Goal: Use online tool/utility: Utilize a website feature to perform a specific function

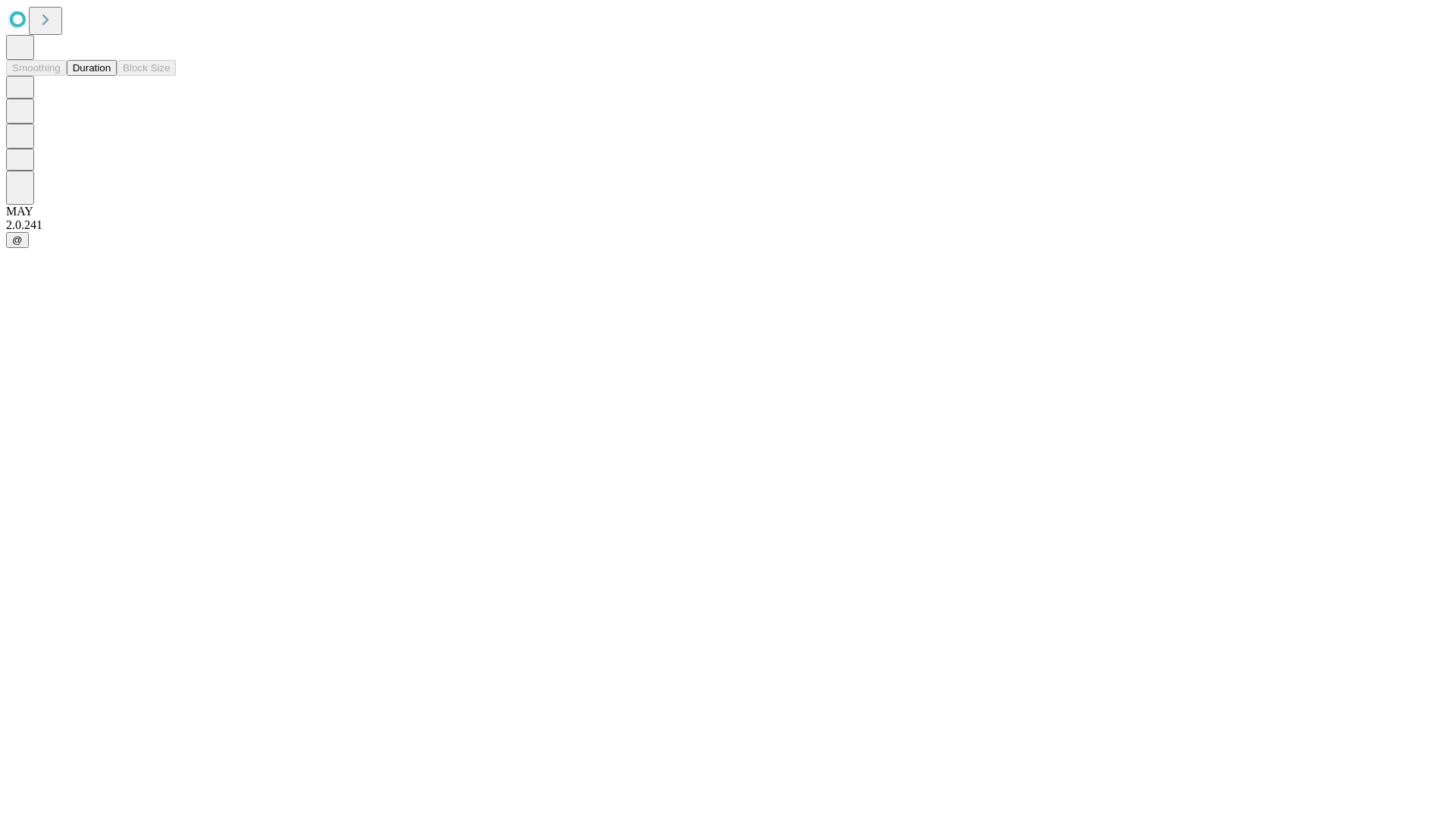
click at [111, 76] on button "Duration" at bounding box center [91, 68] width 50 height 16
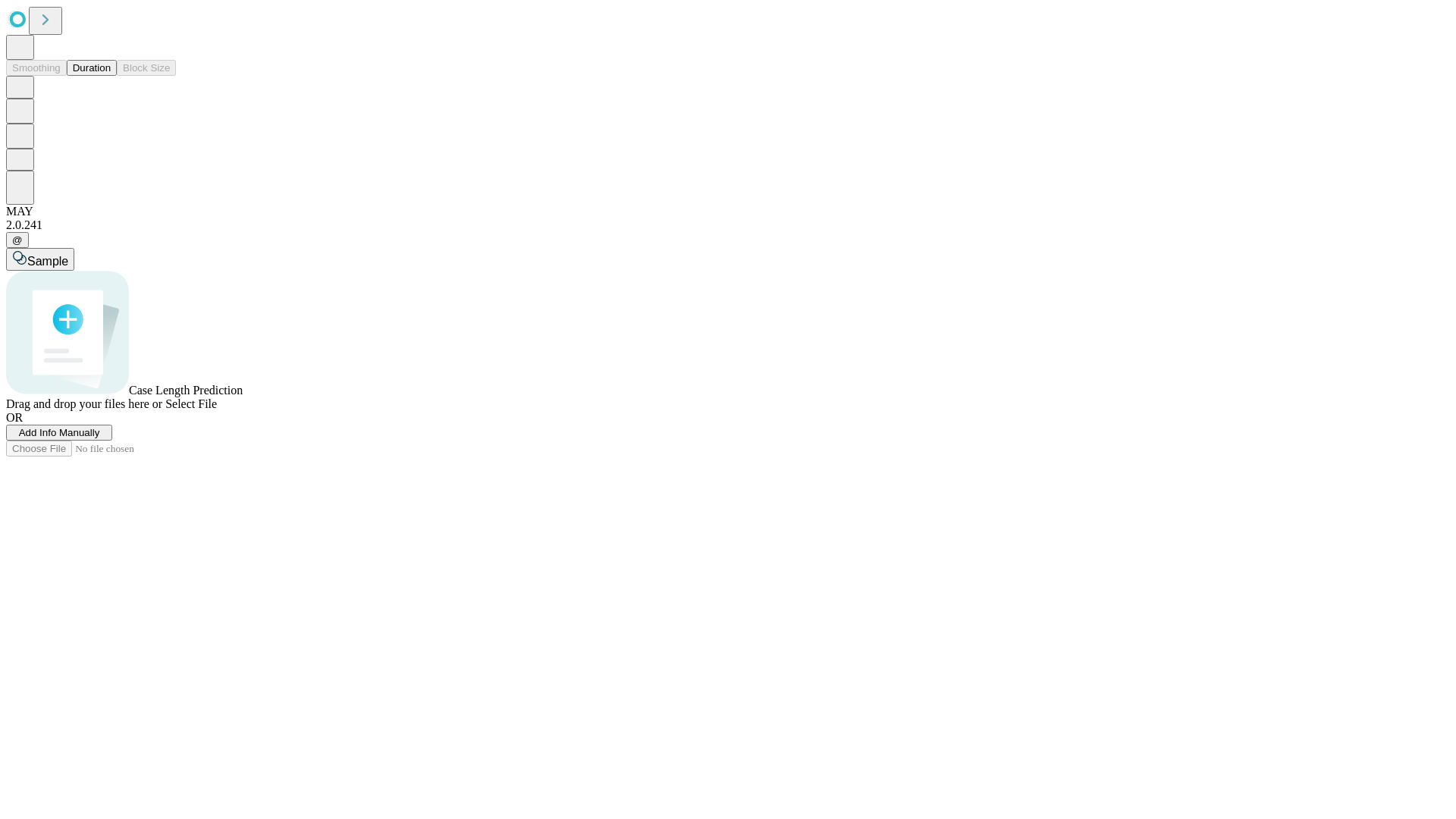
click at [100, 438] on span "Add Info Manually" at bounding box center [59, 432] width 81 height 11
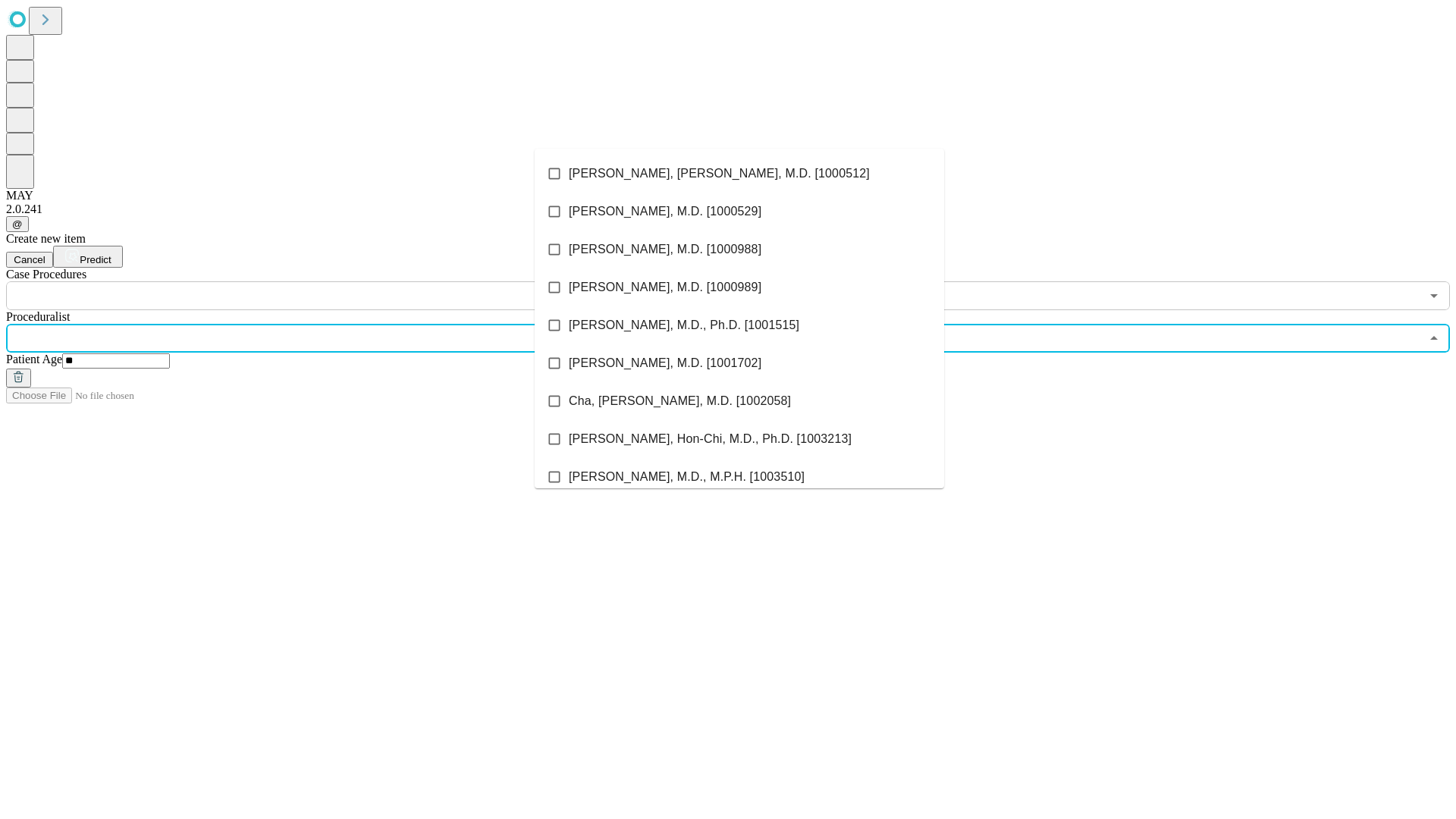
click at [739, 173] on li "[PERSON_NAME], [PERSON_NAME], M.D. [1000512]" at bounding box center [739, 173] width 409 height 38
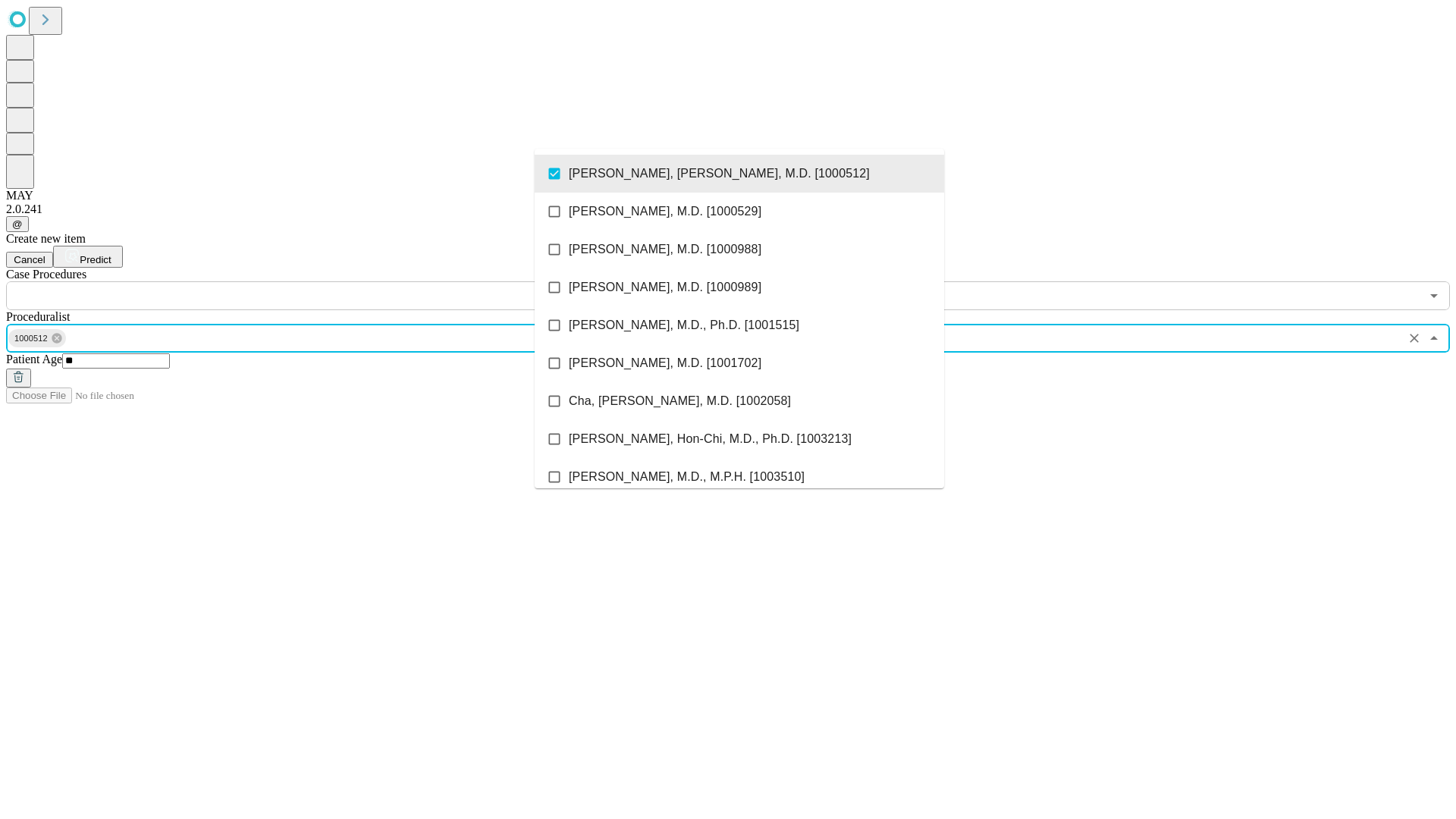
click at [319, 281] on input "text" at bounding box center [713, 296] width 1414 height 29
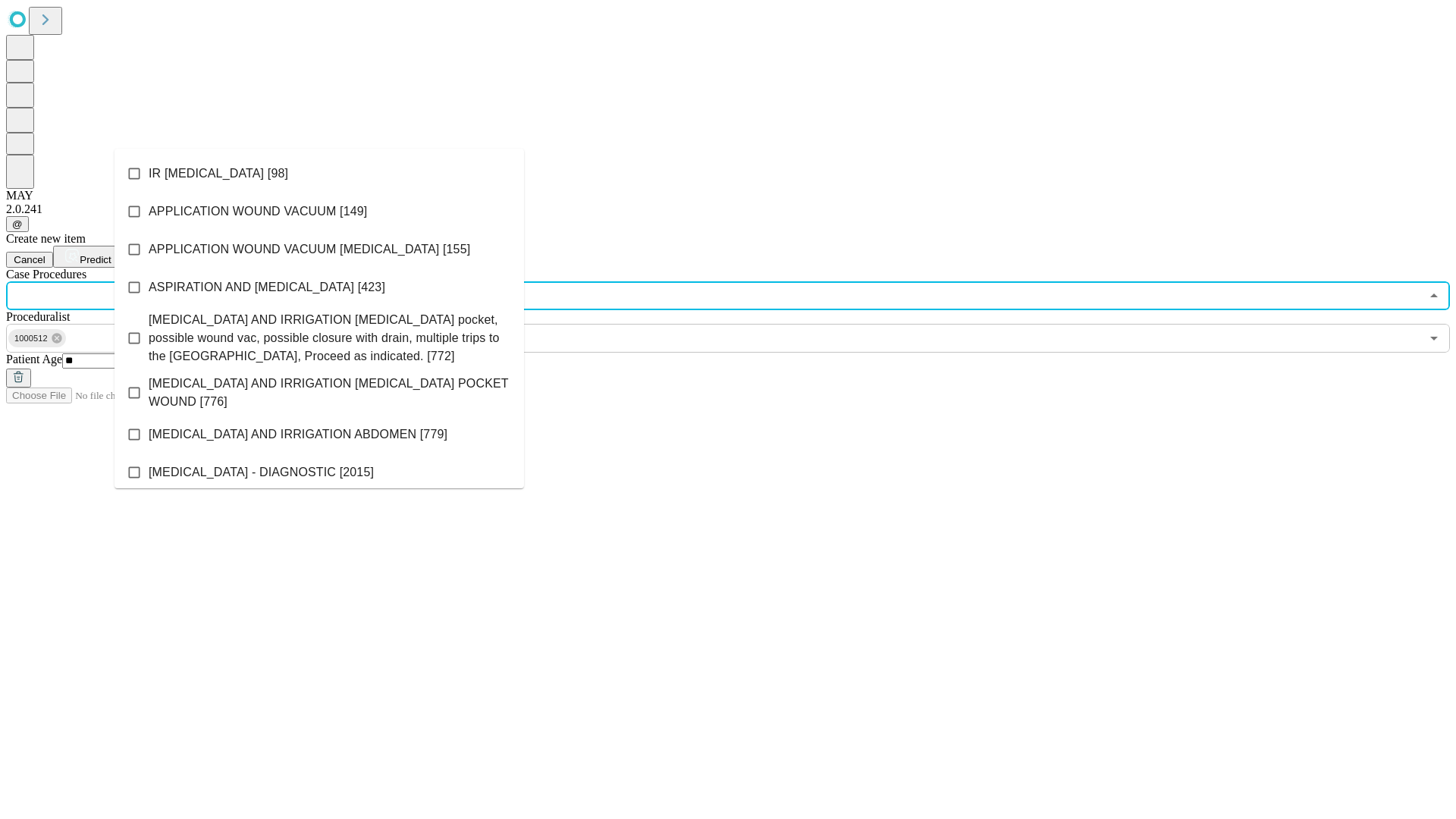
click at [320, 173] on li "IR [MEDICAL_DATA] [98]" at bounding box center [319, 173] width 409 height 38
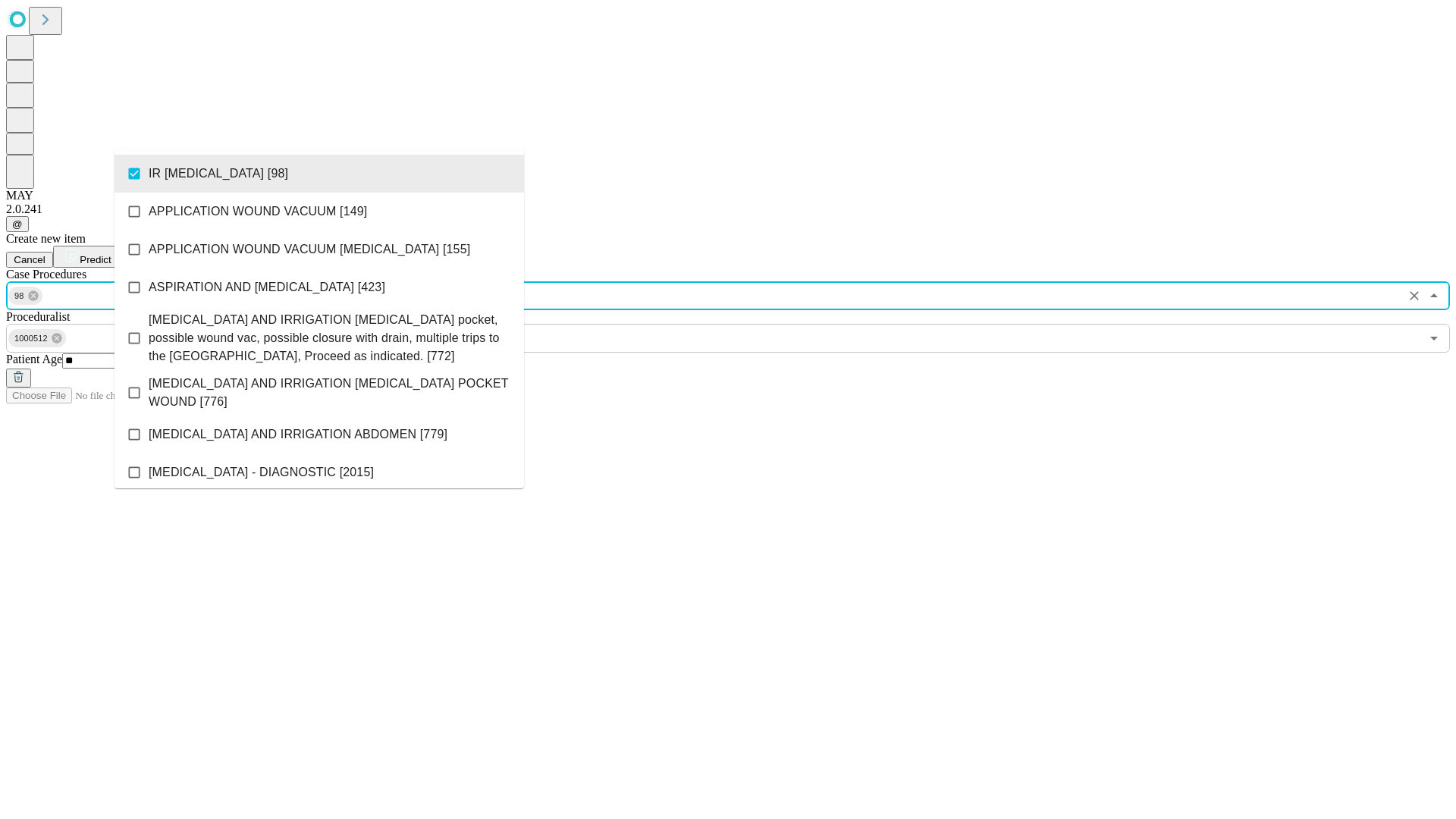
click at [111, 254] on span "Predict" at bounding box center [95, 259] width 31 height 11
